Goal: Task Accomplishment & Management: Manage account settings

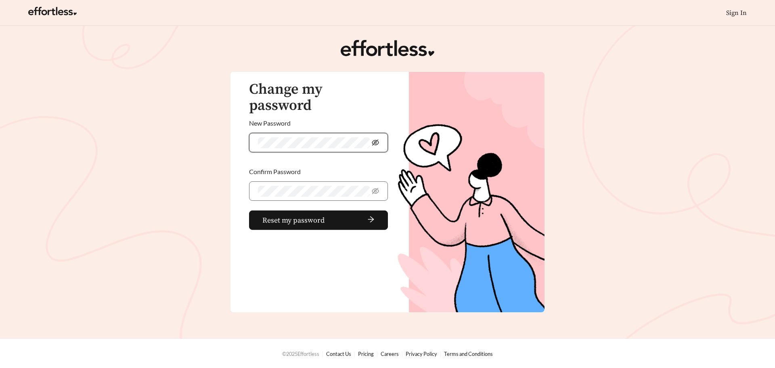
click at [378, 139] on icon "eye-invisible" at bounding box center [375, 142] width 7 height 6
click at [274, 181] on span at bounding box center [318, 190] width 139 height 19
click at [371, 181] on span at bounding box center [318, 190] width 139 height 19
click at [375, 187] on icon "eye-invisible" at bounding box center [375, 190] width 7 height 7
click at [289, 215] on span "Reset my password" at bounding box center [294, 220] width 62 height 11
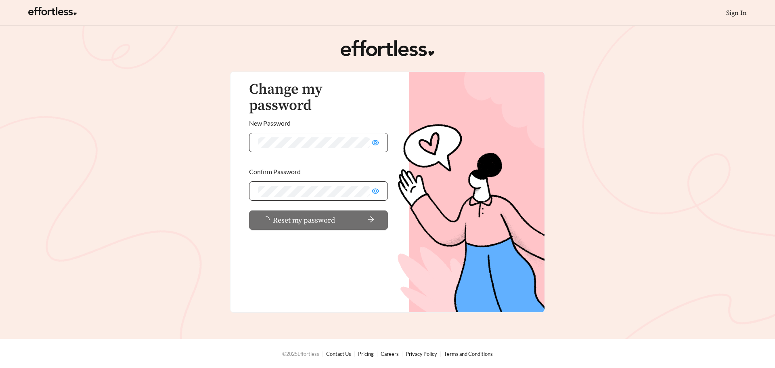
click at [299, 215] on span "Reset my password" at bounding box center [304, 220] width 62 height 11
click at [738, 13] on link "Sign In" at bounding box center [737, 13] width 21 height 8
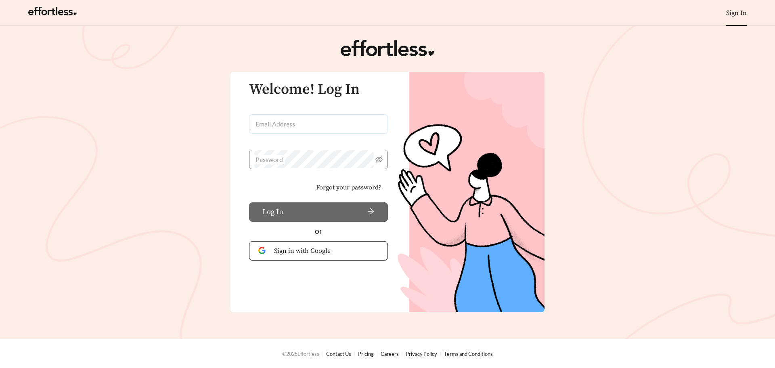
click at [303, 127] on input "Email Address" at bounding box center [318, 123] width 139 height 19
type input "**********"
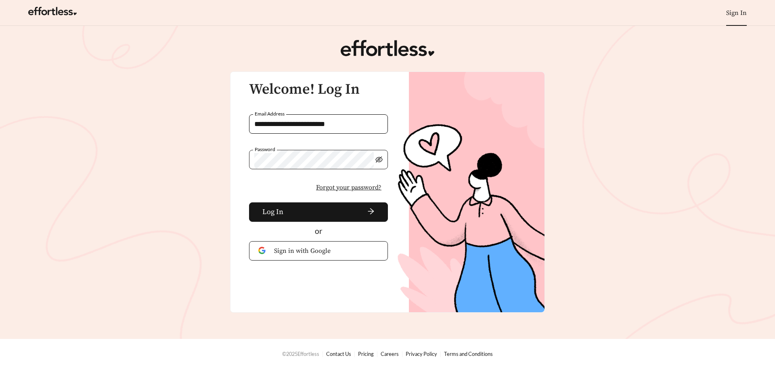
click at [377, 160] on icon "eye-invisible" at bounding box center [379, 159] width 7 height 7
click at [301, 216] on button "Log In" at bounding box center [318, 211] width 139 height 19
click at [353, 185] on span "Forgot your password?" at bounding box center [348, 188] width 65 height 10
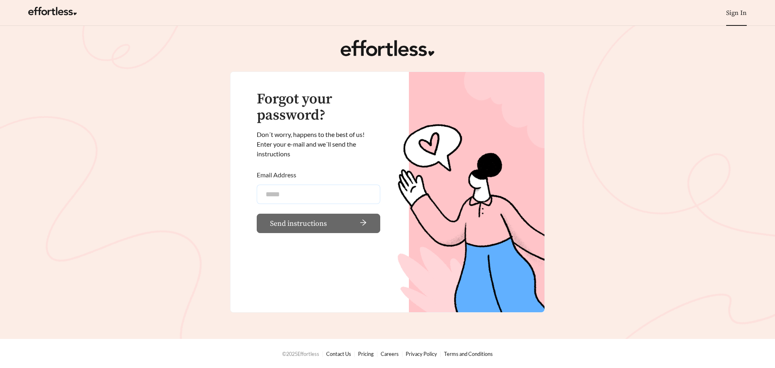
click at [274, 194] on input "Email Address" at bounding box center [319, 194] width 124 height 19
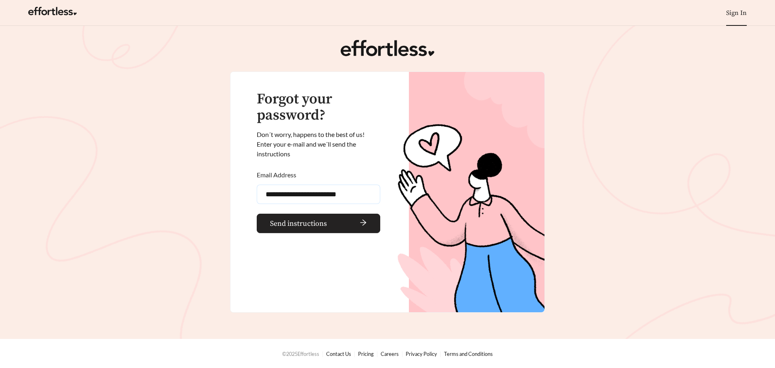
type input "**********"
click at [283, 227] on span "Send instructions" at bounding box center [298, 223] width 57 height 11
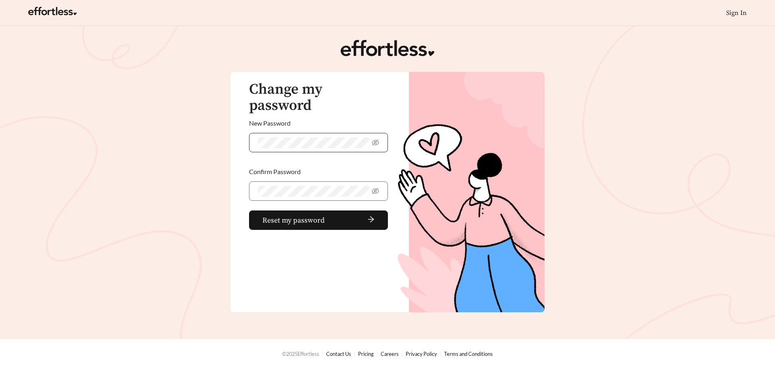
click at [380, 133] on span at bounding box center [318, 142] width 139 height 19
click at [379, 133] on span at bounding box center [318, 142] width 139 height 19
click at [376, 139] on icon "eye-invisible" at bounding box center [375, 142] width 7 height 7
click at [376, 188] on icon "eye-invisible" at bounding box center [375, 191] width 7 height 6
click at [313, 215] on span "Reset my password" at bounding box center [294, 220] width 62 height 11
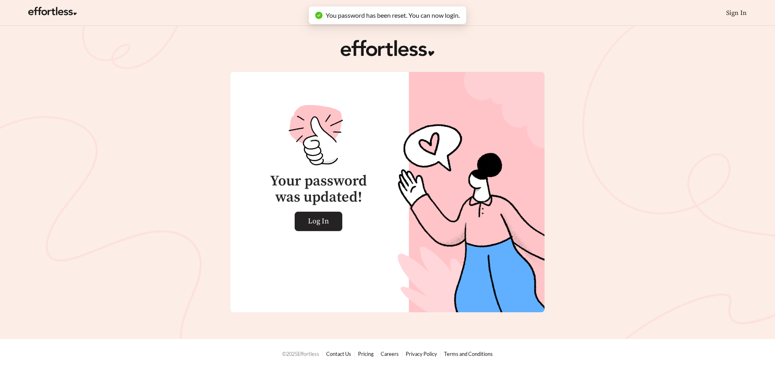
click at [319, 221] on span "Log In" at bounding box center [318, 221] width 21 height 19
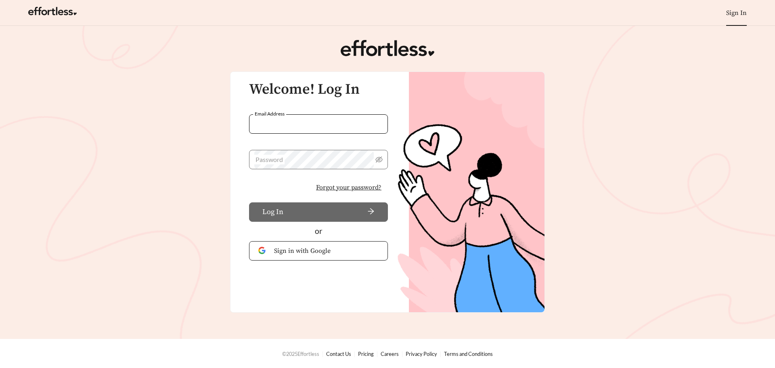
click at [305, 131] on input "Email Address" at bounding box center [318, 123] width 139 height 19
type input "**********"
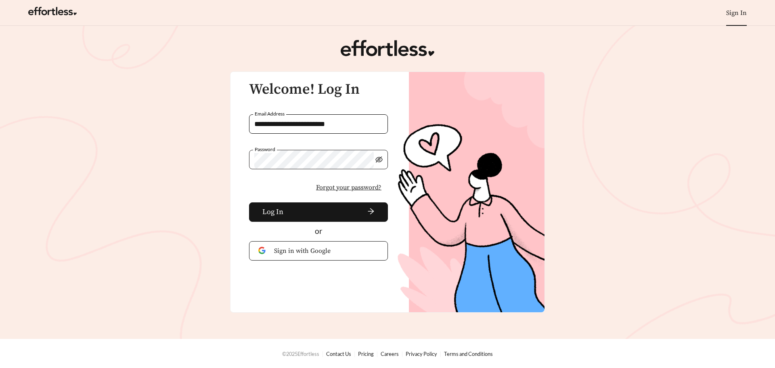
click at [378, 159] on icon "eye-invisible" at bounding box center [379, 159] width 7 height 7
click at [296, 211] on span "arrow-right" at bounding box center [331, 212] width 88 height 9
